Goal: Task Accomplishment & Management: Use online tool/utility

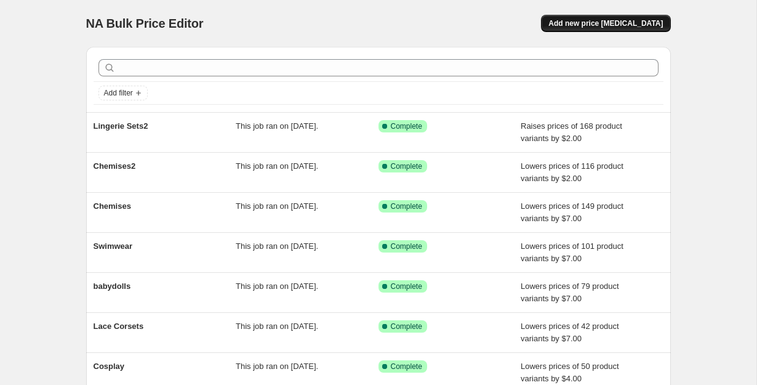
click at [597, 23] on span "Add new price [MEDICAL_DATA]" at bounding box center [606, 23] width 115 height 10
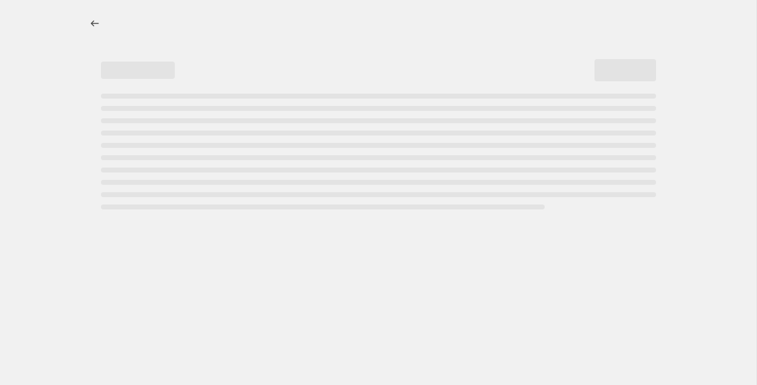
select select "percentage"
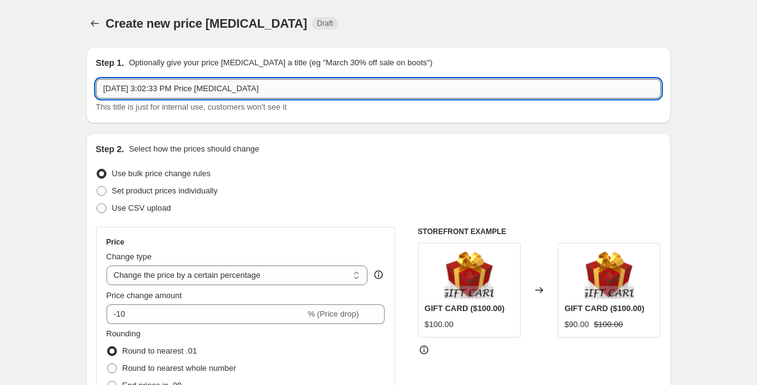
click at [216, 89] on input "[DATE] 3:02:33 PM Price [MEDICAL_DATA]" at bounding box center [378, 89] width 565 height 20
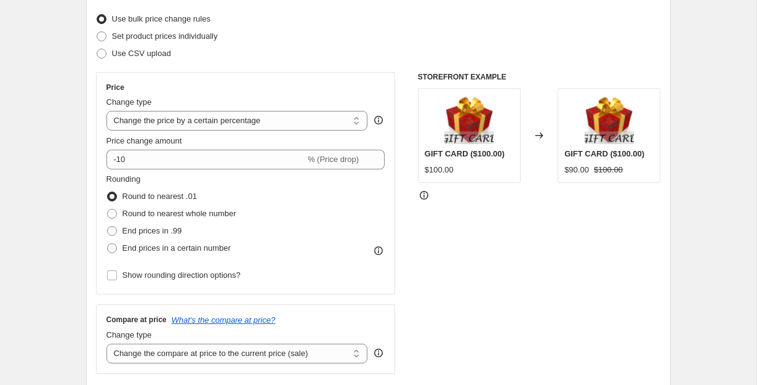
scroll to position [155, 0]
type input "crotchless lingerie"
click at [288, 126] on select "Change the price to a certain amount Change the price by a certain amount Chang…" at bounding box center [238, 120] width 262 height 20
select select "by"
click at [107, 110] on select "Change the price to a certain amount Change the price by a certain amount Chang…" at bounding box center [238, 120] width 262 height 20
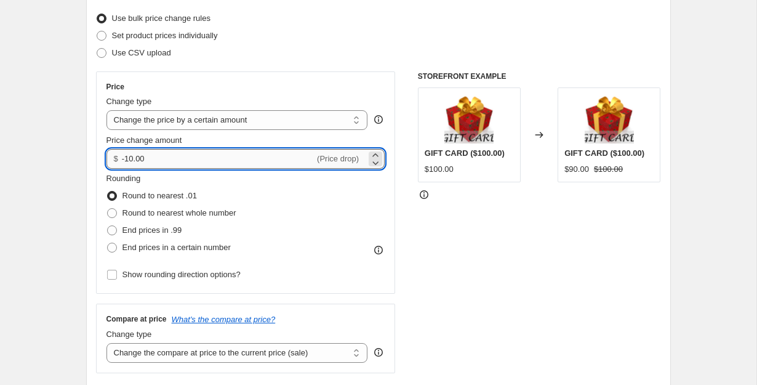
click at [216, 156] on input "-10.00" at bounding box center [218, 159] width 193 height 20
type input "3.00"
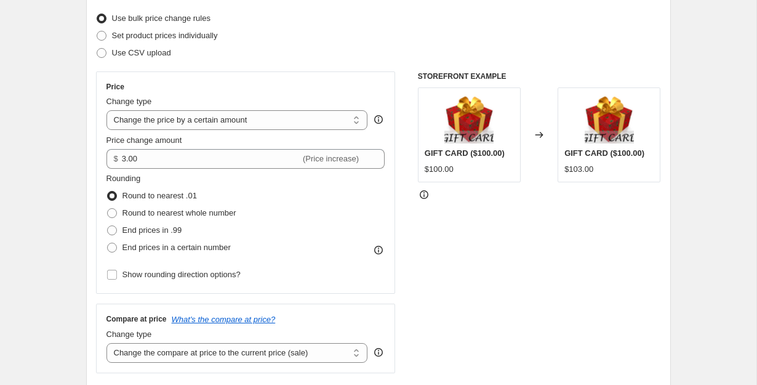
click at [313, 195] on div "Rounding Round to nearest .01 Round to nearest whole number End prices in .99 E…" at bounding box center [246, 214] width 279 height 84
click at [159, 235] on span "End prices in .99" at bounding box center [153, 230] width 60 height 12
click at [108, 226] on input "End prices in .99" at bounding box center [107, 225] width 1 height 1
radio input "true"
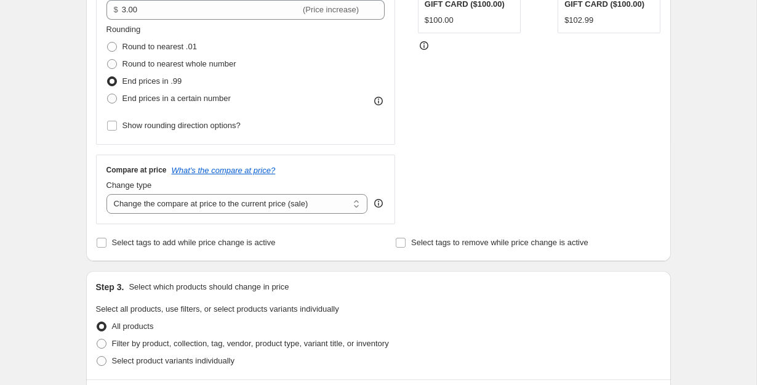
scroll to position [389, 0]
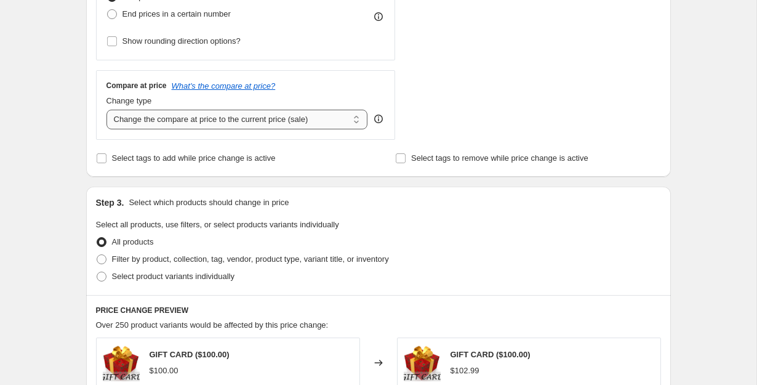
click at [266, 123] on select "Change the compare at price to the current price (sale) Change the compare at p…" at bounding box center [238, 120] width 262 height 20
select select "remove"
click at [107, 110] on select "Change the compare at price to the current price (sale) Change the compare at p…" at bounding box center [238, 120] width 262 height 20
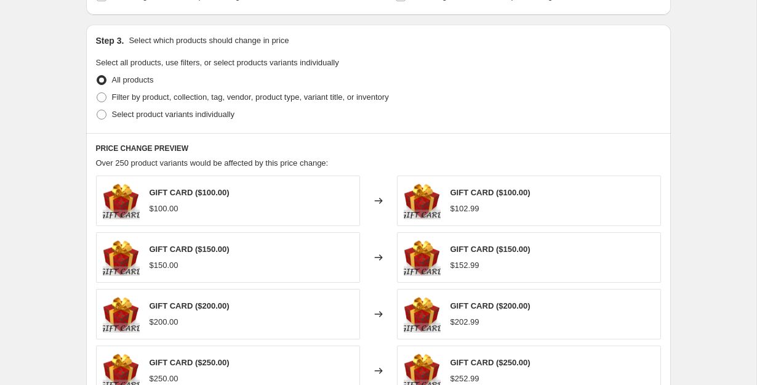
scroll to position [600, 0]
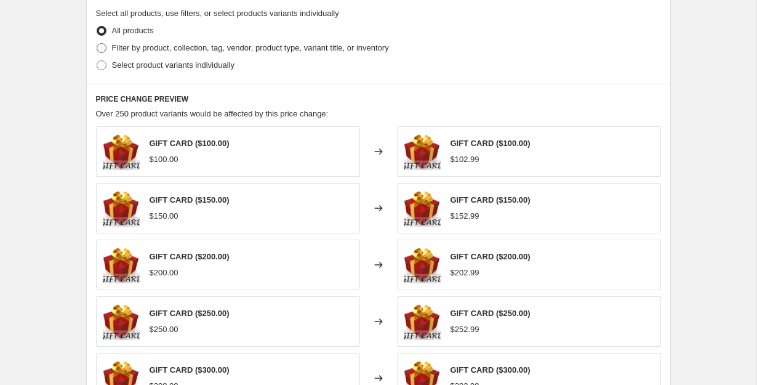
click at [97, 49] on span at bounding box center [102, 48] width 10 height 10
click at [97, 44] on input "Filter by product, collection, tag, vendor, product type, variant title, or inv…" at bounding box center [97, 43] width 1 height 1
radio input "true"
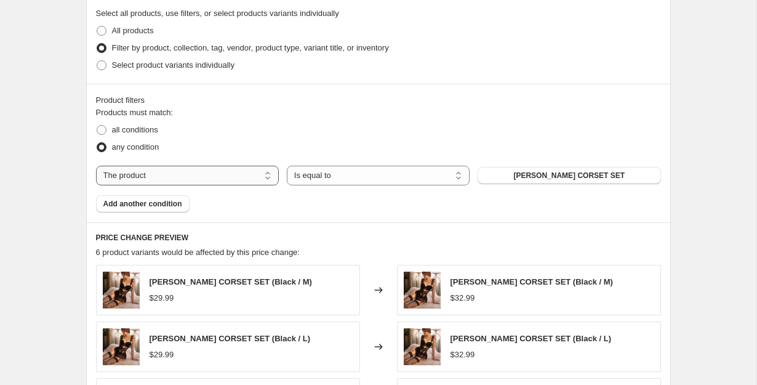
click at [188, 168] on select "The product The product's collection The product's tag The product's vendor The…" at bounding box center [187, 176] width 183 height 20
select select "collection"
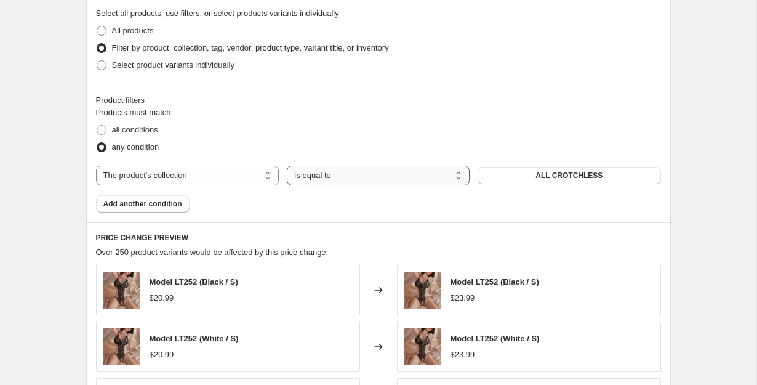
click at [328, 174] on select "Is equal to Is not equal to" at bounding box center [378, 176] width 183 height 20
click at [555, 179] on span "ALL CROTCHLESS" at bounding box center [569, 176] width 67 height 10
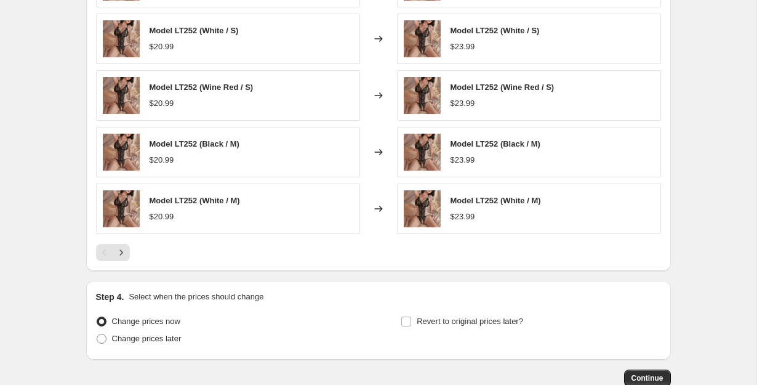
scroll to position [985, 0]
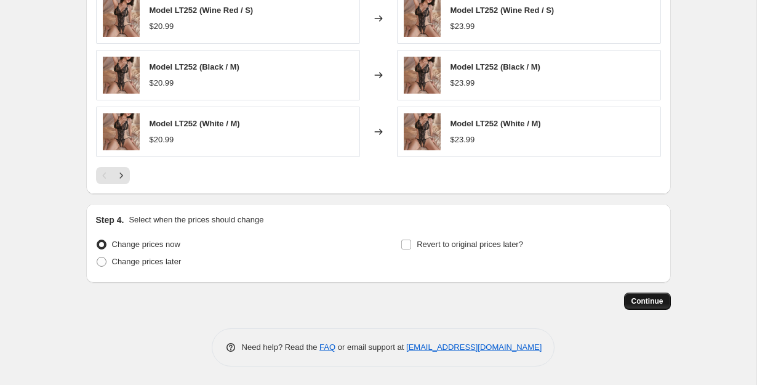
click at [648, 299] on span "Continue" at bounding box center [648, 301] width 32 height 10
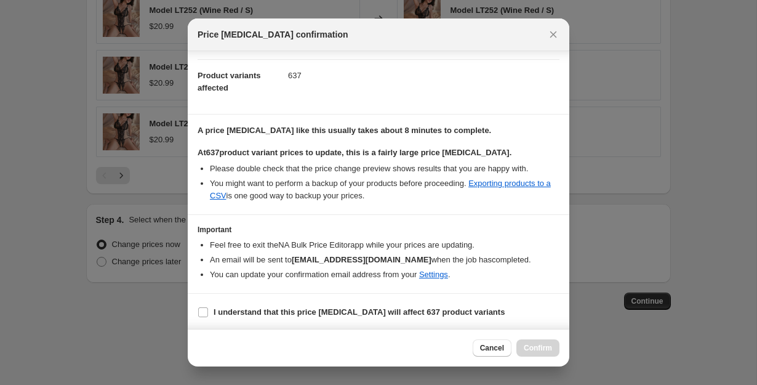
scroll to position [0, 0]
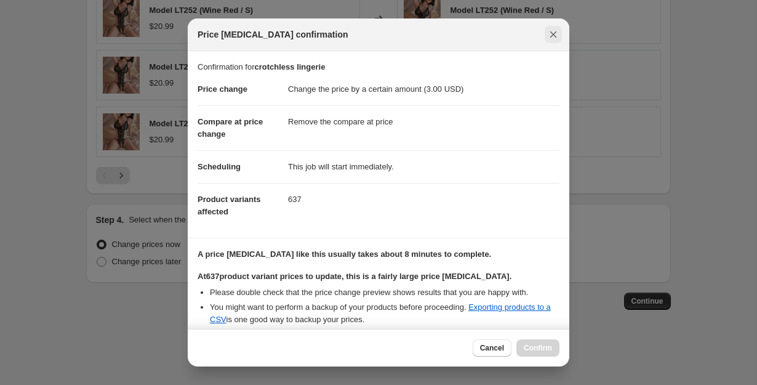
click at [549, 36] on icon "Close" at bounding box center [553, 34] width 12 height 12
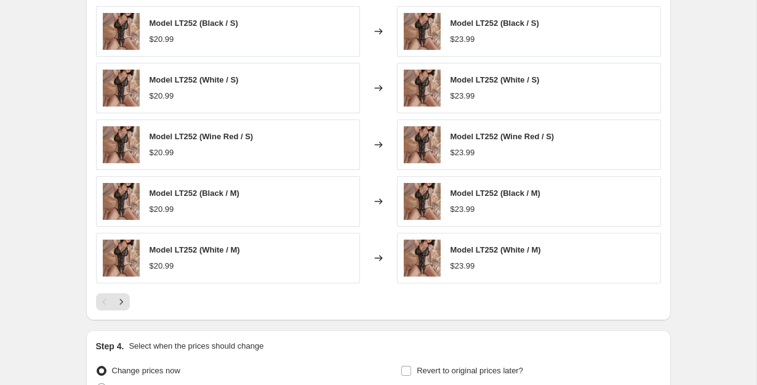
scroll to position [985, 0]
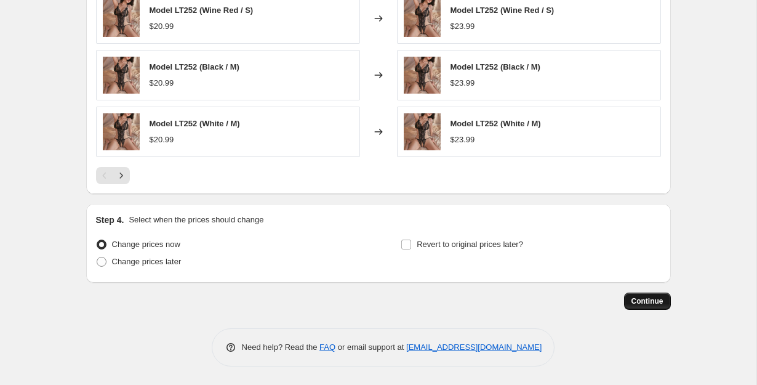
click at [659, 307] on button "Continue" at bounding box center [647, 300] width 47 height 17
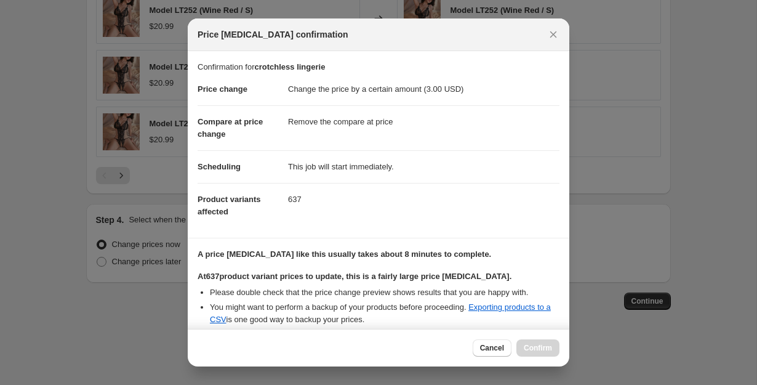
scroll to position [126, 0]
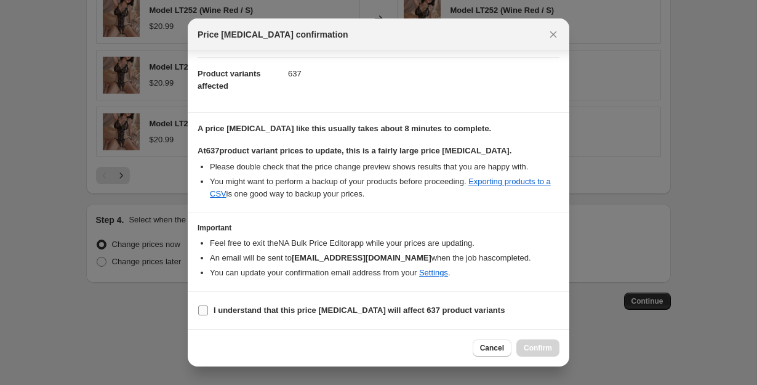
click at [198, 313] on input "I understand that this price [MEDICAL_DATA] will affect 637 product variants" at bounding box center [203, 310] width 10 height 10
checkbox input "true"
click at [535, 346] on span "Confirm" at bounding box center [538, 348] width 28 height 10
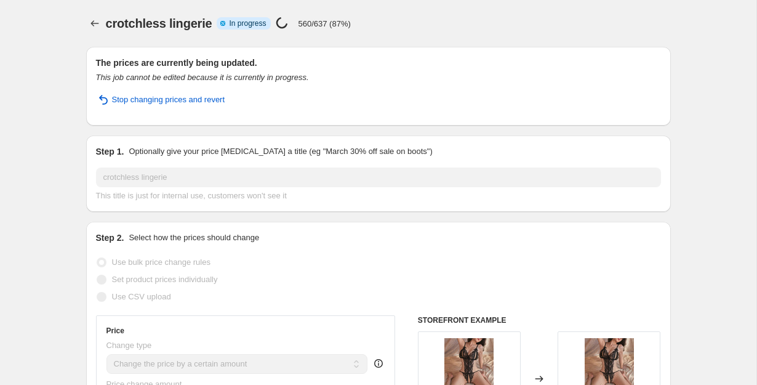
select select "by"
select select "remove"
select select "collection"
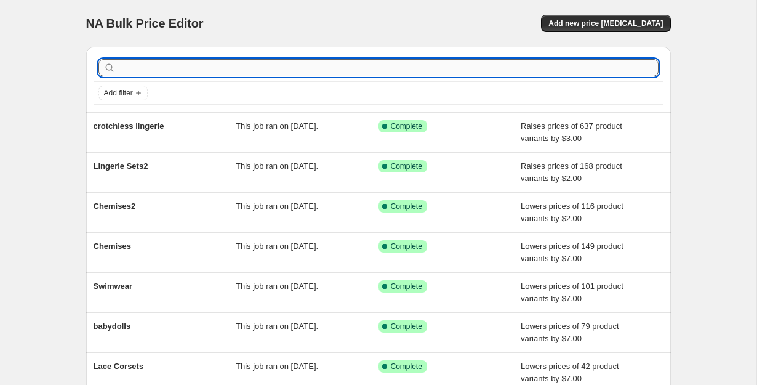
click at [206, 67] on input "text" at bounding box center [388, 67] width 541 height 17
type input "panties"
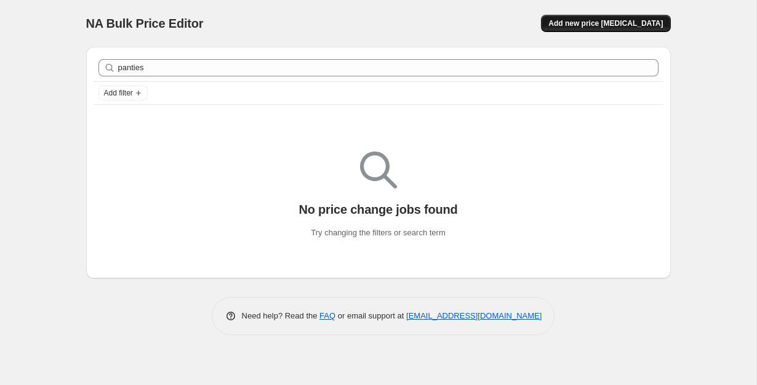
click at [600, 26] on span "Add new price [MEDICAL_DATA]" at bounding box center [606, 23] width 115 height 10
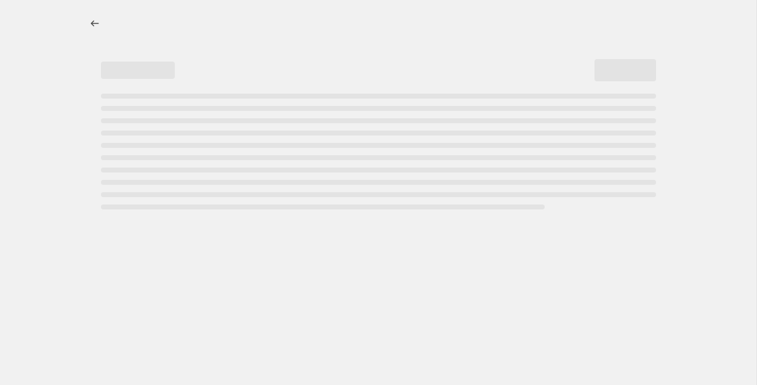
select select "percentage"
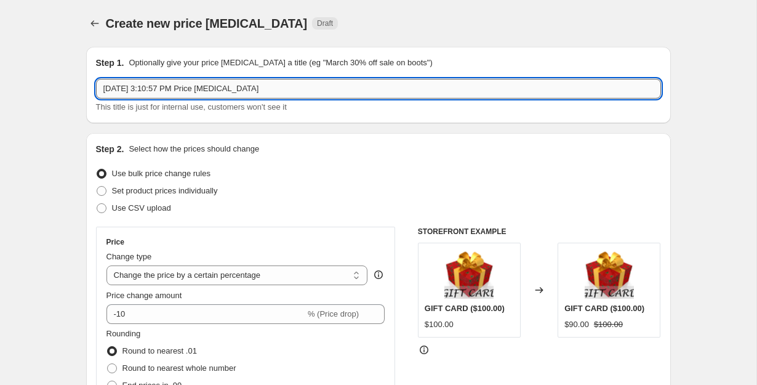
click at [130, 92] on input "Oct 1, 2025, 3:10:57 PM Price change job" at bounding box center [378, 89] width 565 height 20
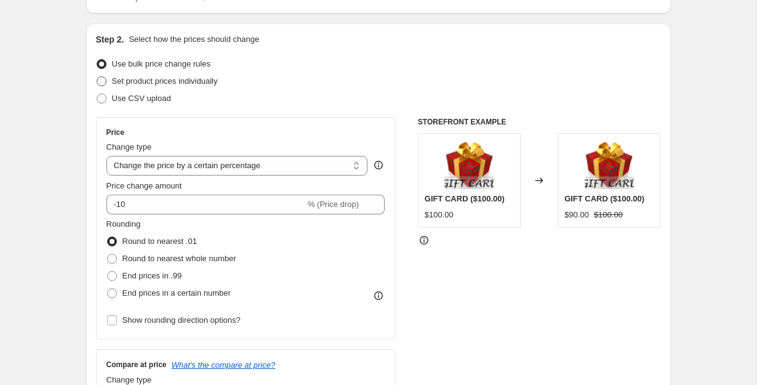
scroll to position [155, 0]
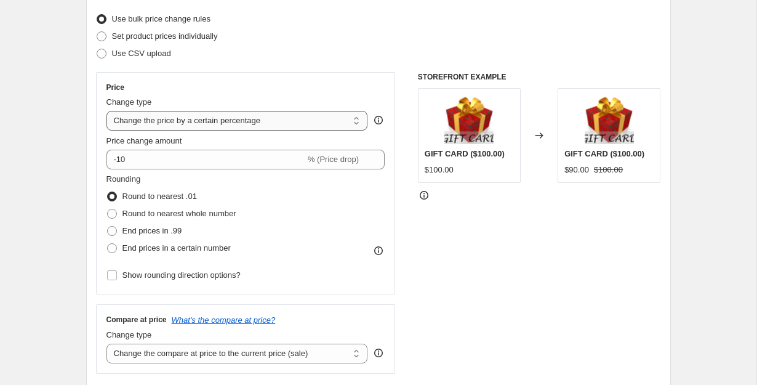
type input "panties"
click at [265, 116] on select "Change the price to a certain amount Change the price by a certain amount Chang…" at bounding box center [238, 121] width 262 height 20
select select "by"
click at [107, 111] on select "Change the price to a certain amount Change the price by a certain amount Chang…" at bounding box center [238, 121] width 262 height 20
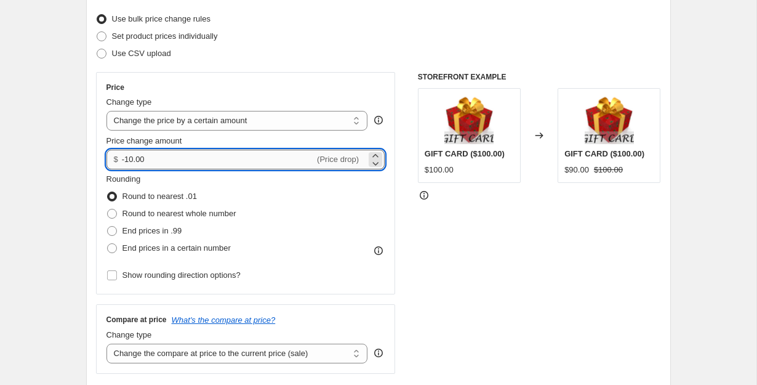
click at [158, 160] on input "-10.00" at bounding box center [218, 160] width 193 height 20
type input "-1"
type input "3.00"
click at [174, 235] on span "End prices in .99" at bounding box center [153, 230] width 60 height 9
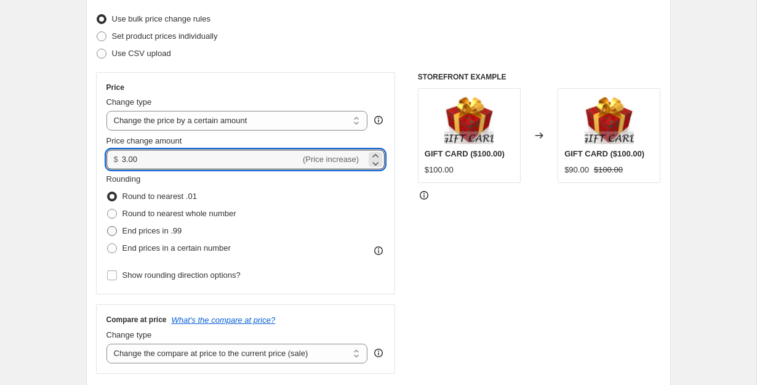
click at [108, 227] on input "End prices in .99" at bounding box center [107, 226] width 1 height 1
radio input "true"
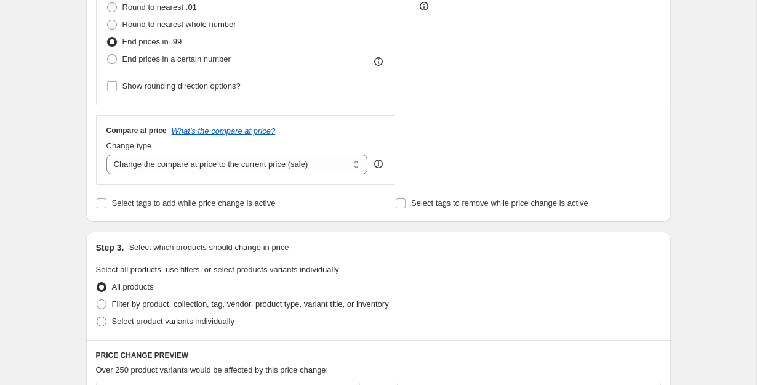
scroll to position [352, 0]
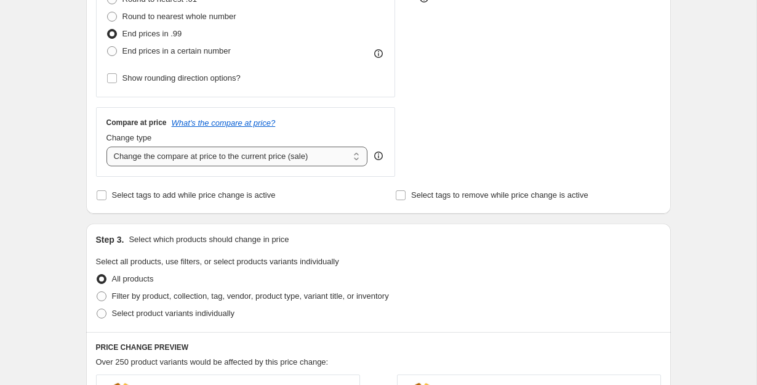
click at [246, 158] on select "Change the compare at price to the current price (sale) Change the compare at p…" at bounding box center [238, 157] width 262 height 20
select select "remove"
click at [107, 147] on select "Change the compare at price to the current price (sale) Change the compare at p…" at bounding box center [238, 157] width 262 height 20
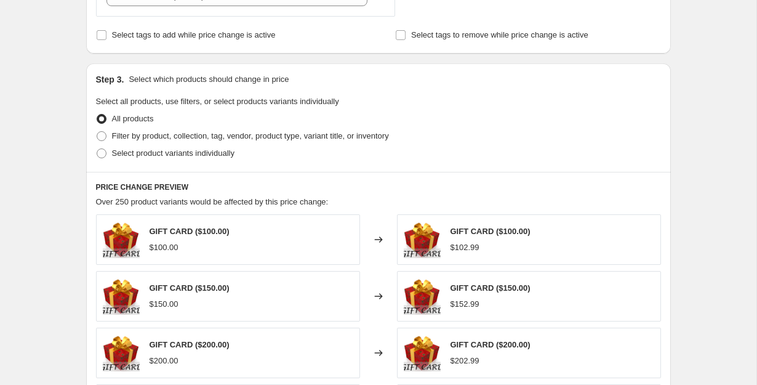
scroll to position [515, 0]
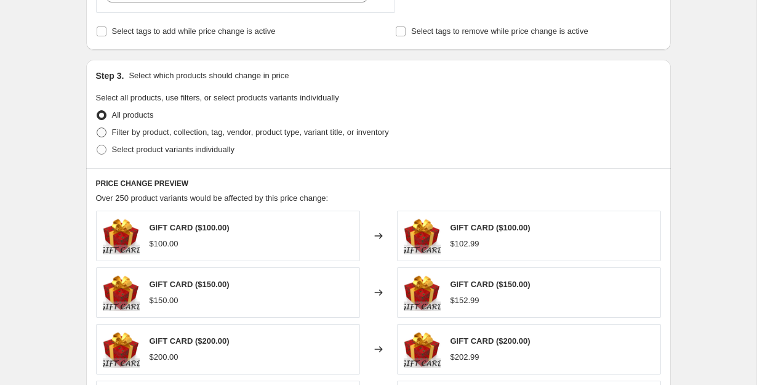
click at [206, 127] on span "Filter by product, collection, tag, vendor, product type, variant title, or inv…" at bounding box center [250, 131] width 277 height 9
click at [97, 127] on input "Filter by product, collection, tag, vendor, product type, variant title, or inv…" at bounding box center [97, 127] width 1 height 1
radio input "true"
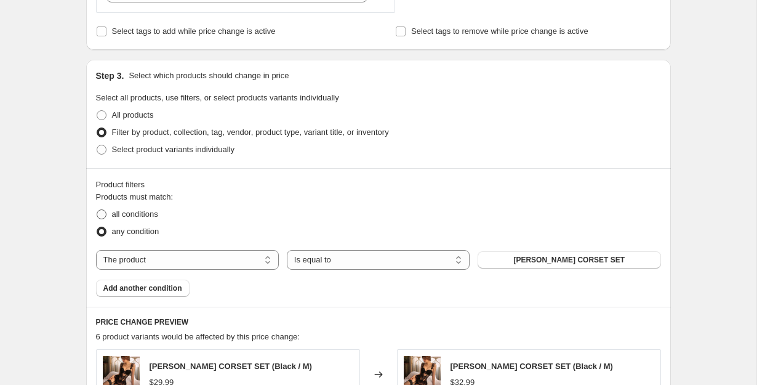
click at [152, 210] on span "all conditions" at bounding box center [135, 213] width 46 height 9
click at [97, 210] on input "all conditions" at bounding box center [97, 209] width 1 height 1
radio input "true"
click at [234, 264] on select "The product The product's collection The product's tag The product's vendor The…" at bounding box center [187, 260] width 183 height 20
select select "collection"
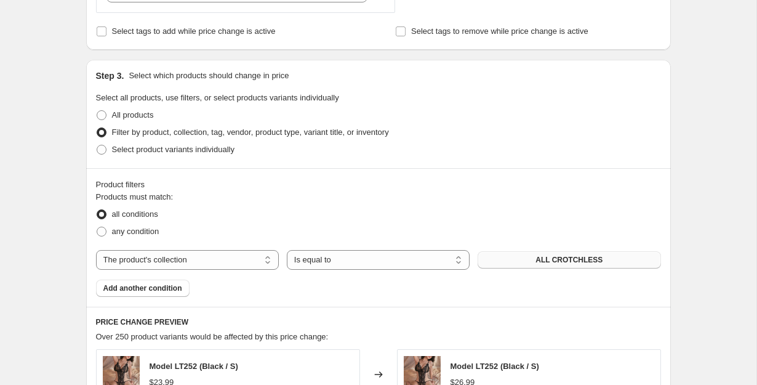
click at [522, 258] on button "ALL CROTCHLESS" at bounding box center [569, 259] width 183 height 17
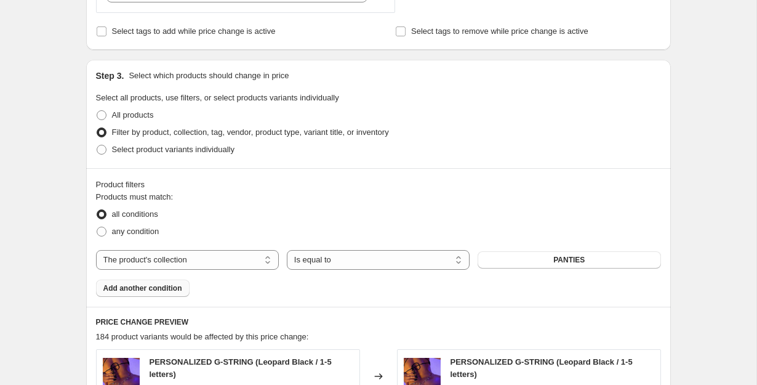
click at [171, 291] on span "Add another condition" at bounding box center [142, 288] width 79 height 10
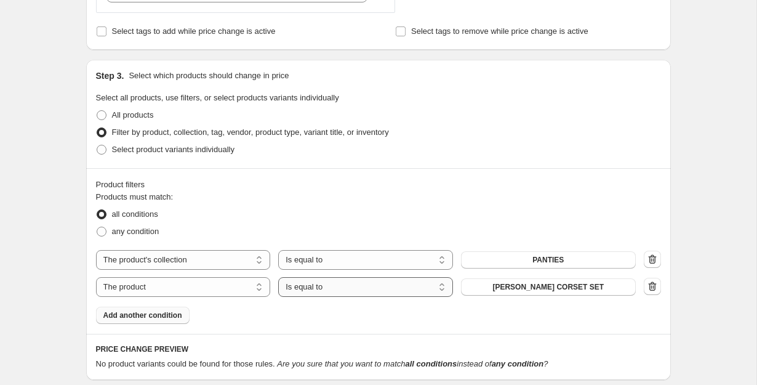
click at [297, 287] on select "Is equal to Is not equal to" at bounding box center [365, 287] width 175 height 20
select select "not_equal"
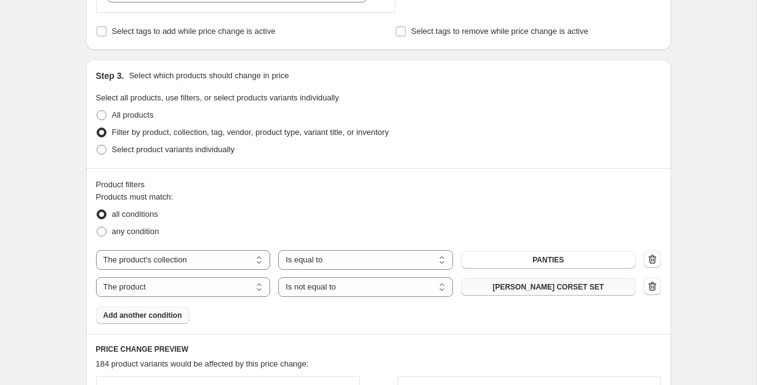
click at [549, 286] on span "[PERSON_NAME] CORSET SET" at bounding box center [548, 287] width 111 height 10
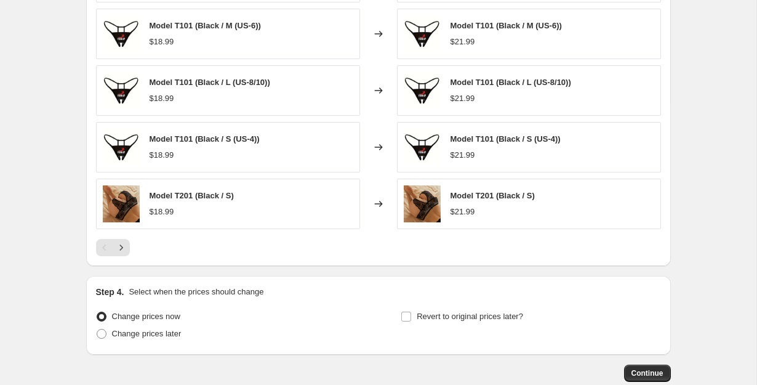
scroll to position [1012, 0]
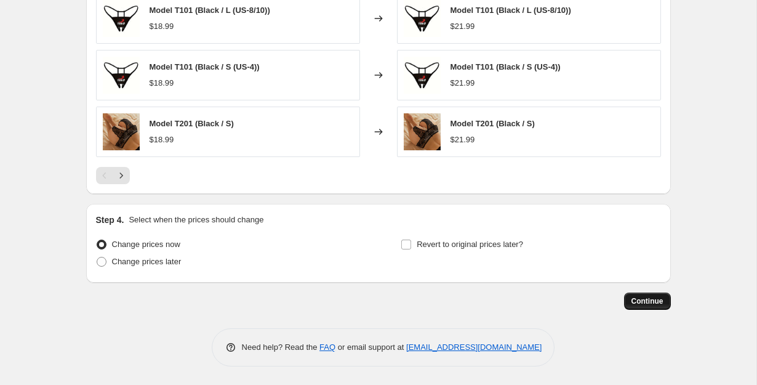
click at [640, 299] on span "Continue" at bounding box center [648, 301] width 32 height 10
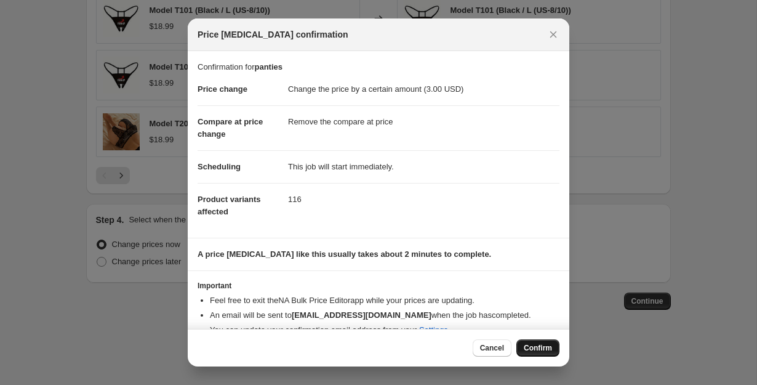
click at [546, 353] on button "Confirm" at bounding box center [538, 347] width 43 height 17
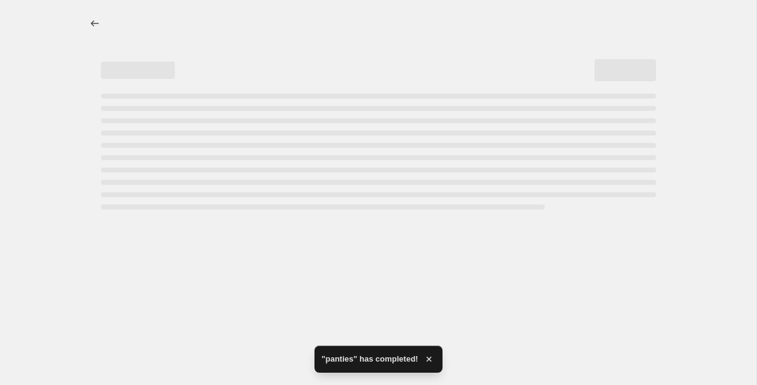
select select "by"
select select "remove"
select select "collection"
select select "not_equal"
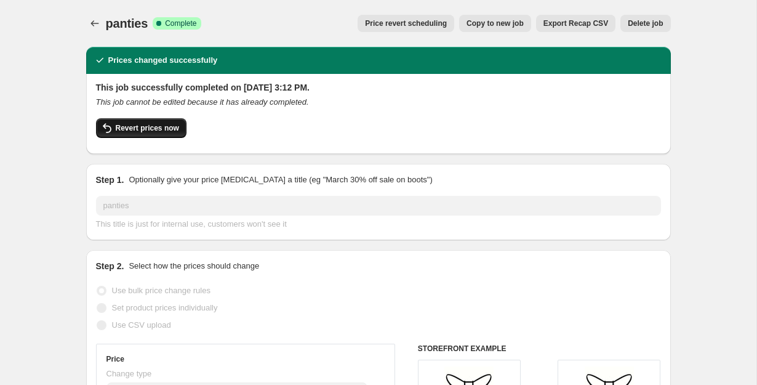
click at [163, 126] on span "Revert prices now" at bounding box center [147, 128] width 63 height 10
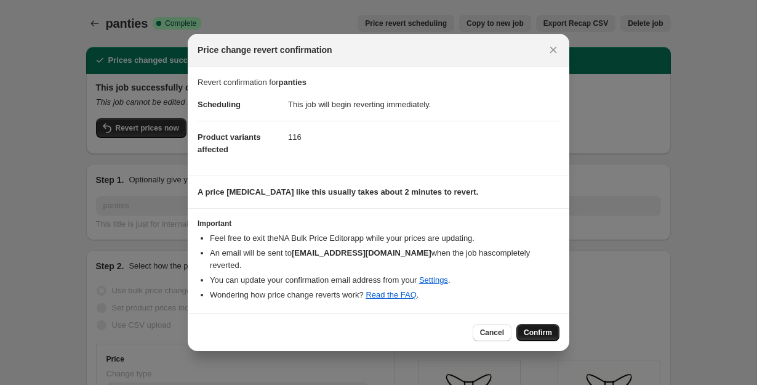
click at [538, 328] on span "Confirm" at bounding box center [538, 333] width 28 height 10
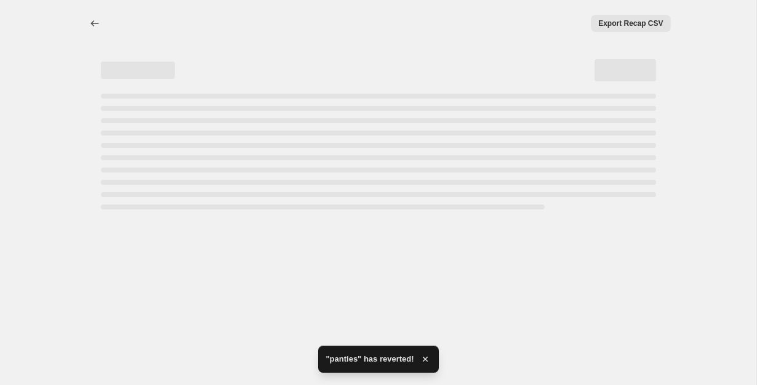
select select "by"
select select "remove"
select select "collection"
select select "not_equal"
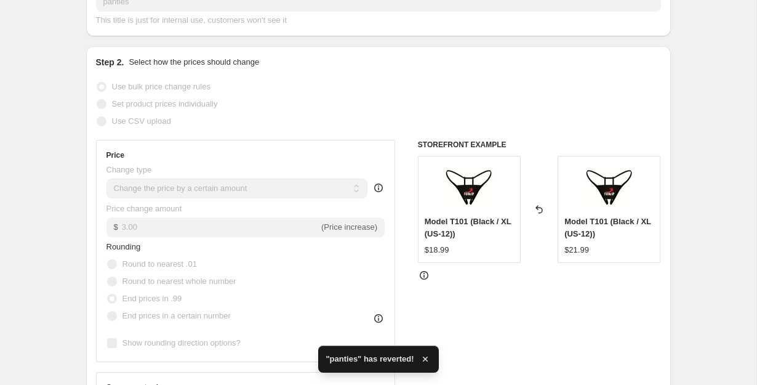
scroll to position [244, 0]
